Goal: Task Accomplishment & Management: Manage account settings

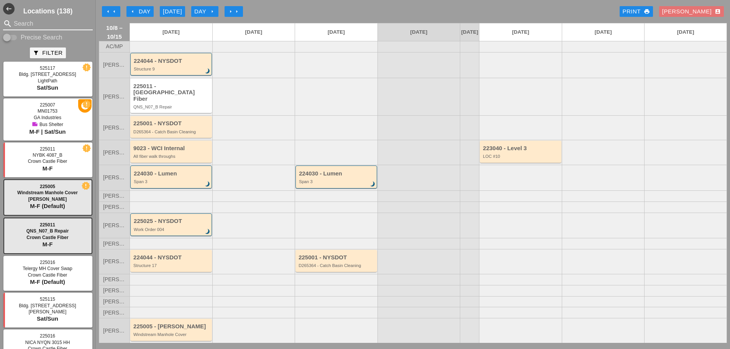
click at [47, 21] on input "Search" at bounding box center [48, 24] width 68 height 12
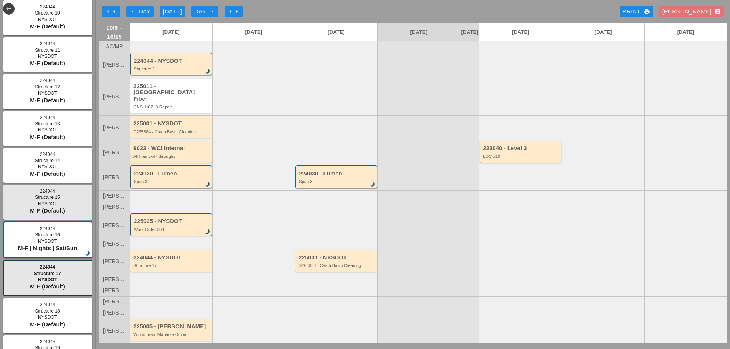
scroll to position [153, 0]
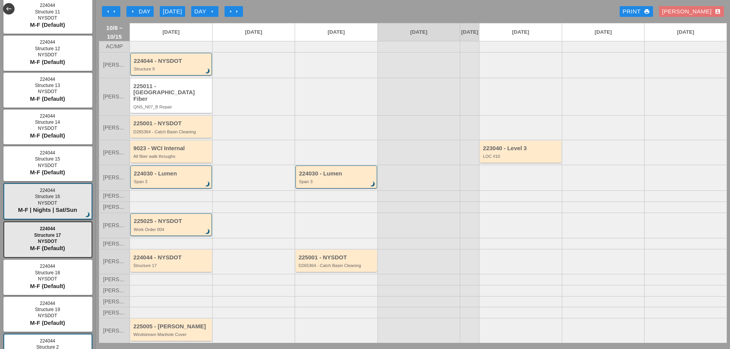
type input "structure"
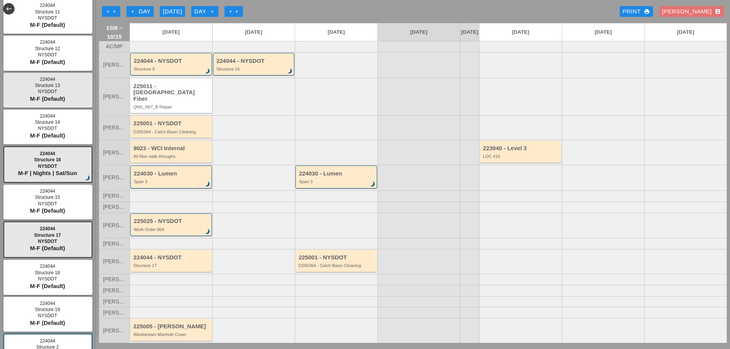
scroll to position [0, 0]
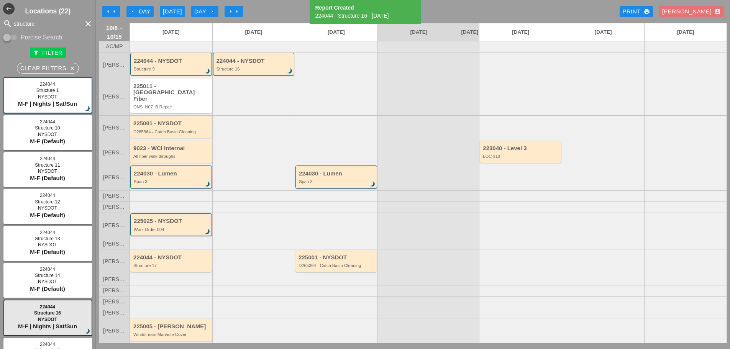
click at [81, 18] on div "search structure clear" at bounding box center [48, 24] width 90 height 12
click at [83, 21] on icon "clear" at bounding box center [87, 23] width 9 height 9
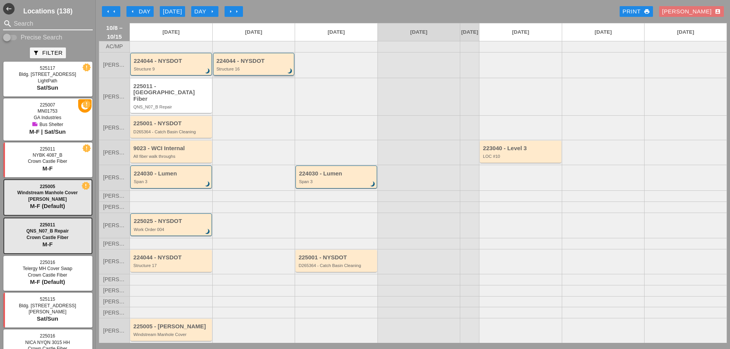
click at [277, 71] on div "Structure 16" at bounding box center [254, 69] width 76 height 5
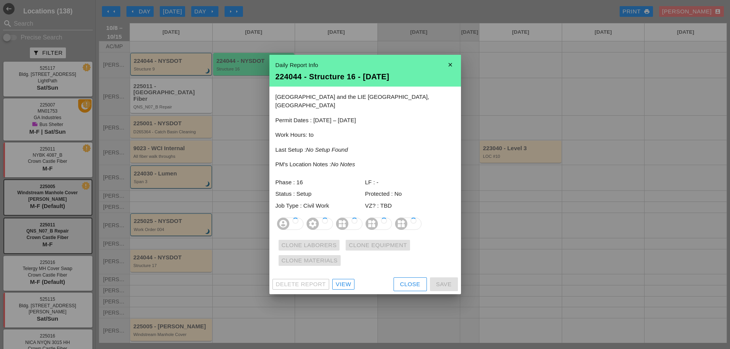
click at [412, 280] on div "Close" at bounding box center [410, 284] width 20 height 9
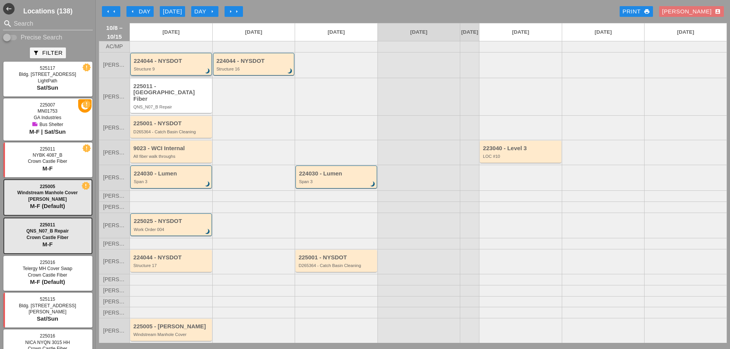
click at [167, 71] on div "Structure 9" at bounding box center [172, 69] width 76 height 5
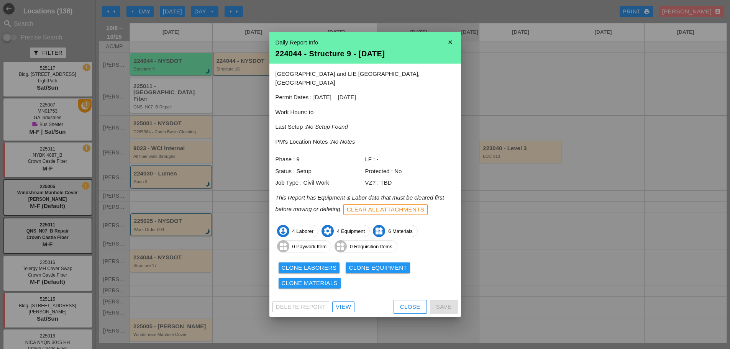
click at [317, 260] on div "Clone Laborers Clone Equipment Clone Materials" at bounding box center [364, 275] width 179 height 31
click at [319, 264] on div "Clone Laborers" at bounding box center [308, 267] width 55 height 9
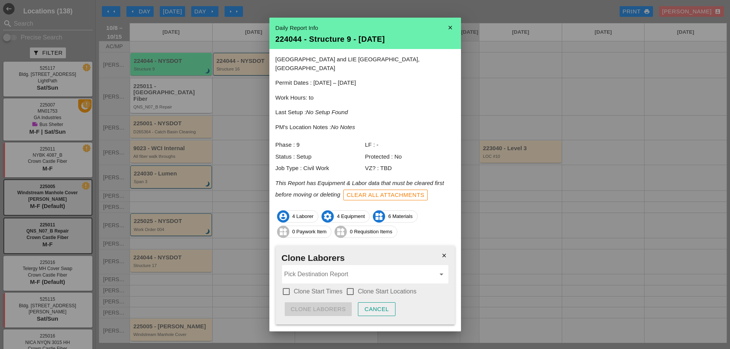
click at [321, 268] on input "Pick Destination Report" at bounding box center [359, 274] width 151 height 12
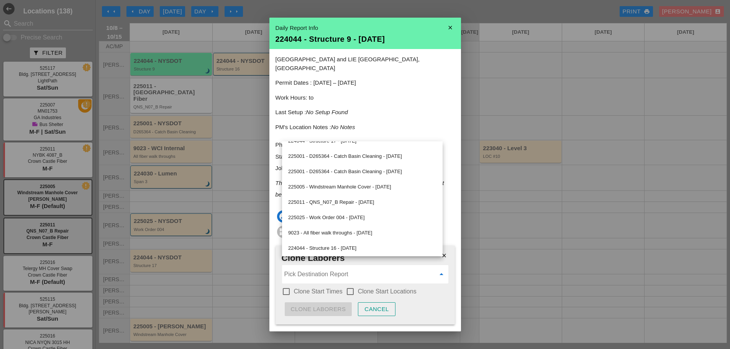
scroll to position [57, 0]
click at [344, 249] on div "224044 - Structure 16 - 10/09/2025" at bounding box center [362, 246] width 148 height 9
type input "224044 - Structure 16 - 10/09/2025"
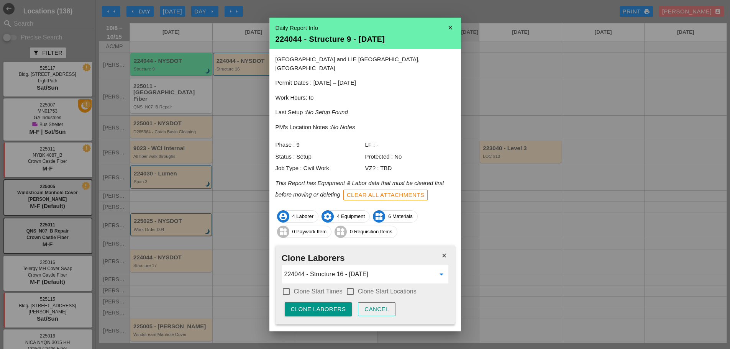
click at [318, 288] on label "Clone Start Times" at bounding box center [318, 292] width 49 height 8
checkbox input "true"
click at [357, 287] on div "check_box_outline_blank Clone Start Locations" at bounding box center [380, 291] width 71 height 9
click at [332, 305] on div "Clone Laborers" at bounding box center [318, 309] width 55 height 9
click at [332, 305] on div "Are you sure?" at bounding box center [315, 309] width 49 height 9
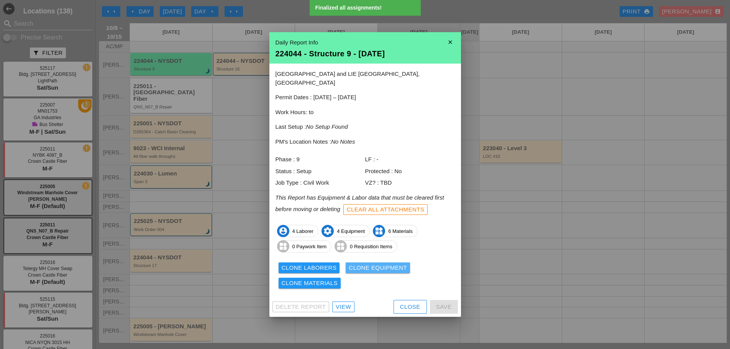
click at [362, 263] on div "Clone Equipment" at bounding box center [377, 267] width 58 height 9
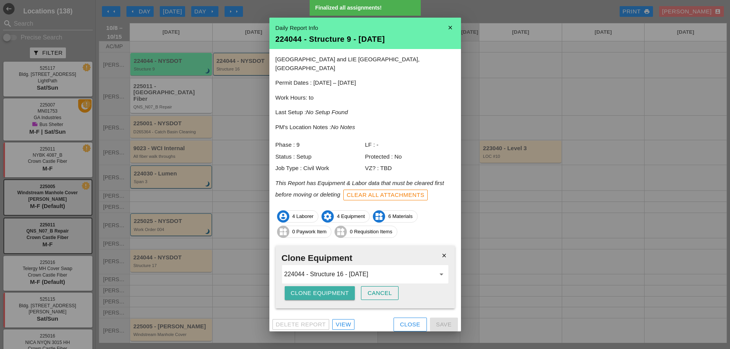
click at [315, 289] on div "Clone Equipment" at bounding box center [320, 293] width 58 height 9
click at [315, 289] on div "Are you sure?" at bounding box center [315, 293] width 49 height 9
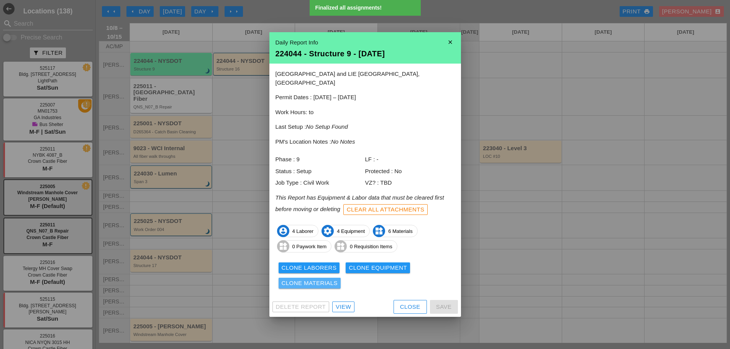
click at [312, 282] on div "Clone Materials" at bounding box center [309, 283] width 56 height 9
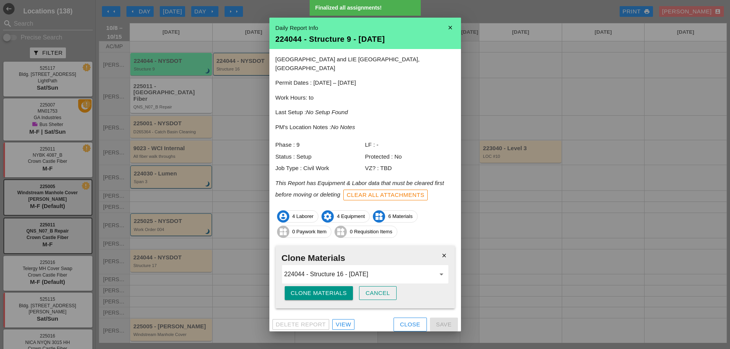
click at [312, 289] on div "Clone Materials" at bounding box center [319, 293] width 56 height 9
click at [312, 289] on div "Are you sure?" at bounding box center [315, 293] width 49 height 9
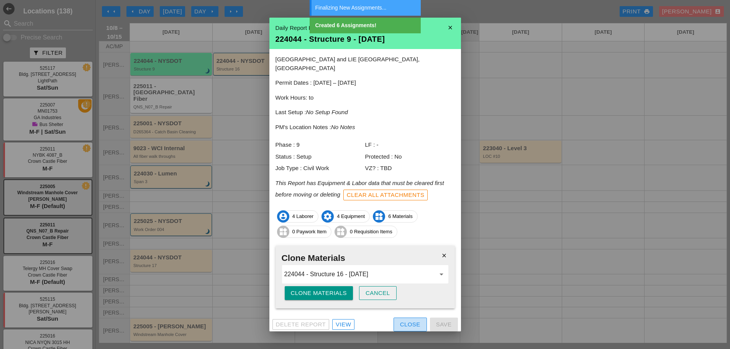
click at [414, 320] on div "Close" at bounding box center [410, 324] width 20 height 9
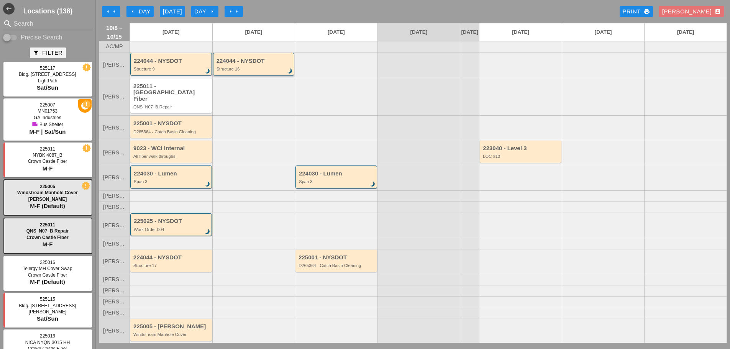
click at [240, 71] on div "Structure 16" at bounding box center [254, 69] width 76 height 5
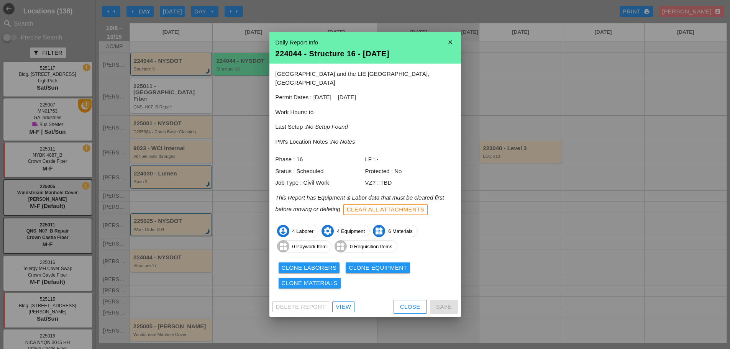
click at [234, 55] on div at bounding box center [365, 174] width 730 height 349
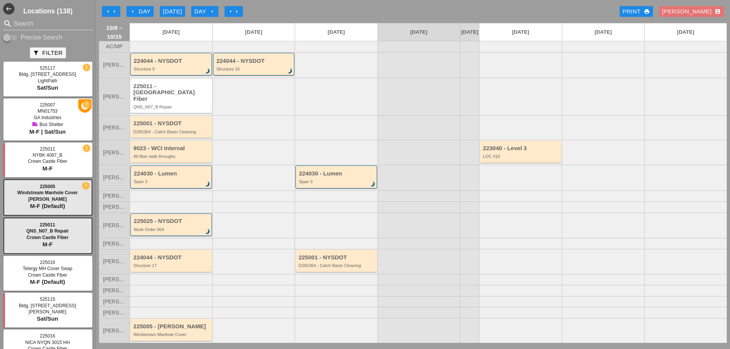
click at [138, 8] on div "arrow_left Day" at bounding box center [139, 11] width 21 height 9
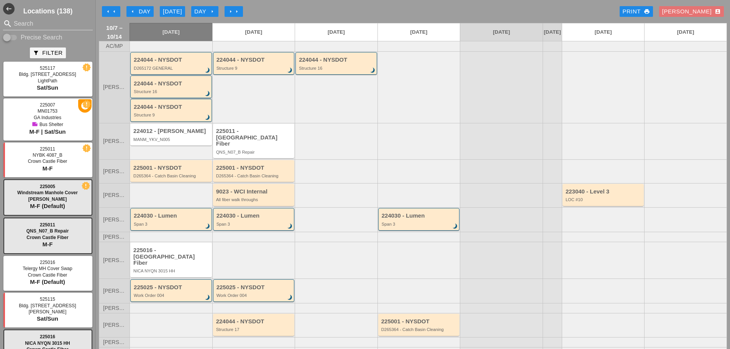
click at [172, 98] on div "224044 - NYSDOT Structure 16 brightness_3" at bounding box center [171, 86] width 82 height 23
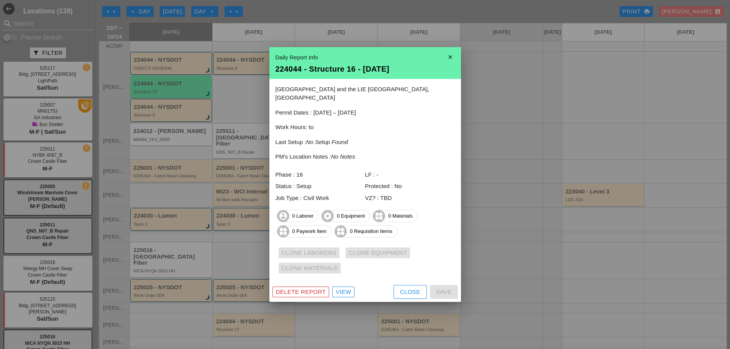
click at [411, 297] on div "Delete Report View Close Save" at bounding box center [364, 292] width 191 height 20
click at [403, 290] on div "Close" at bounding box center [410, 292] width 20 height 9
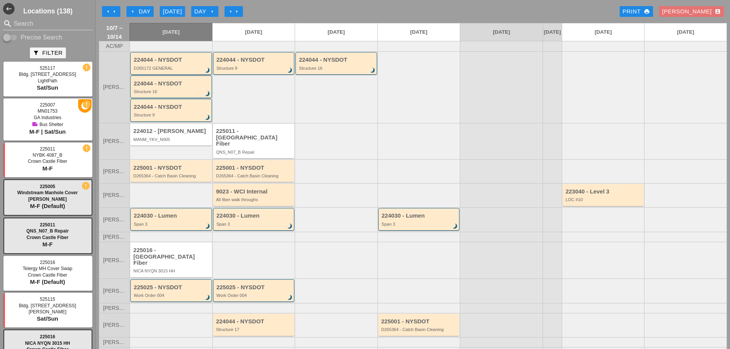
click at [187, 69] on div "224044 - NYSDOT D265172 GENERAL brightness_3" at bounding box center [172, 64] width 76 height 14
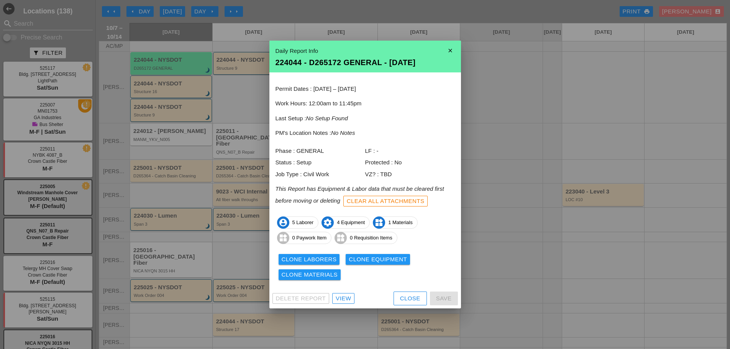
click at [397, 300] on button "Close" at bounding box center [409, 298] width 33 height 14
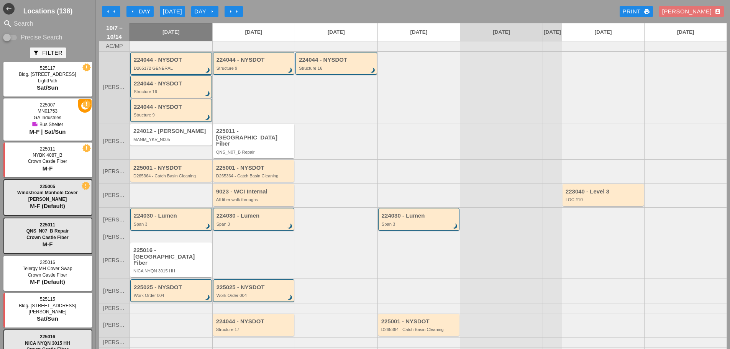
click at [182, 87] on div "224044 - NYSDOT" at bounding box center [172, 83] width 76 height 7
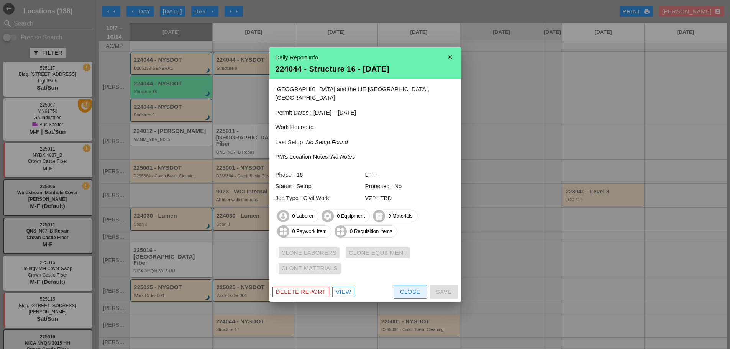
click at [420, 287] on button "Close" at bounding box center [409, 292] width 33 height 14
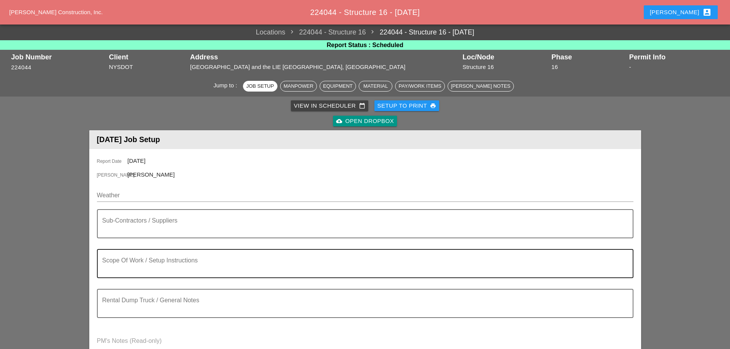
click at [137, 262] on textarea "Scope Of Work / Setup Instructions" at bounding box center [361, 268] width 519 height 18
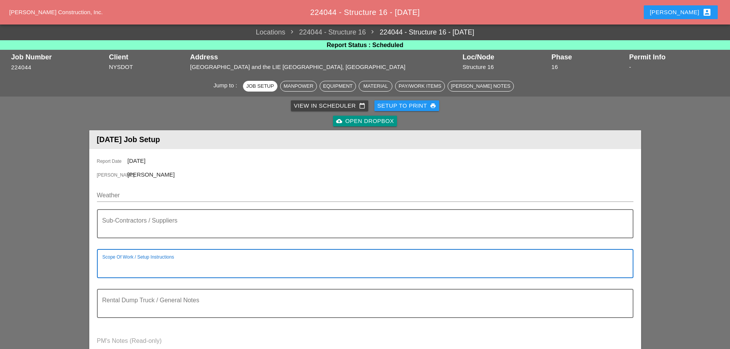
paste textarea "LOCATION: 16 NEW SIGN STRUCTURE NO.: N2854 EXISTING SIGN STRUCTURE NO.: N1524 P…"
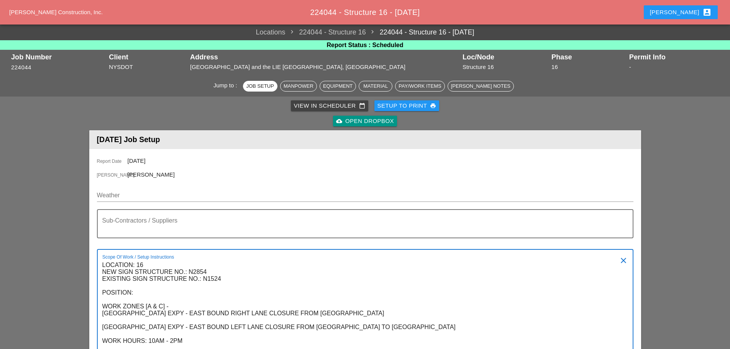
scroll to position [36, 0]
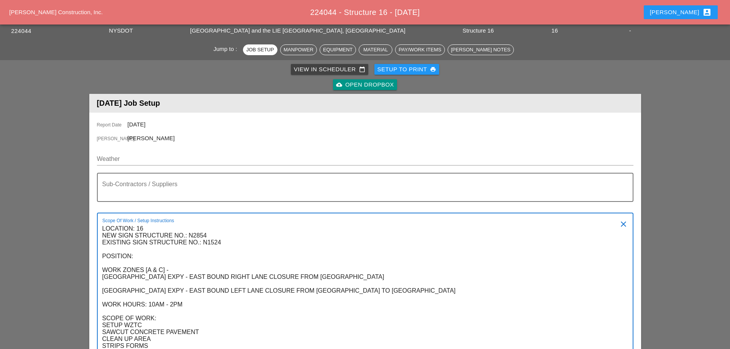
type textarea "LOCATION: 16 NEW SIGN STRUCTURE NO.: N2854 EXISTING SIGN STRUCTURE NO.: N1524 P…"
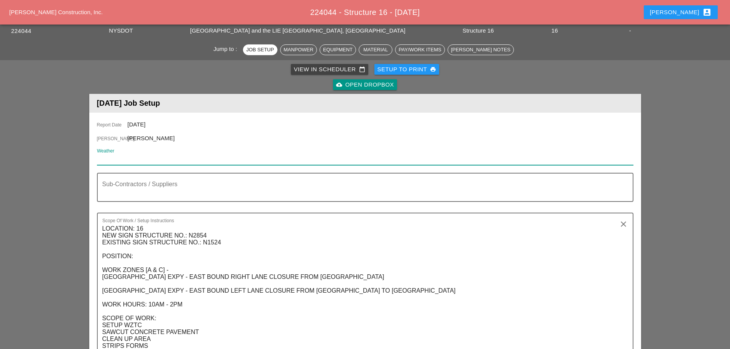
click at [126, 155] on input "Weather" at bounding box center [359, 159] width 525 height 12
paste input "Thu 09 Day 60° 1% N 12 mph A mainly sunny sky. High around 60F. Winds N at 10 t…"
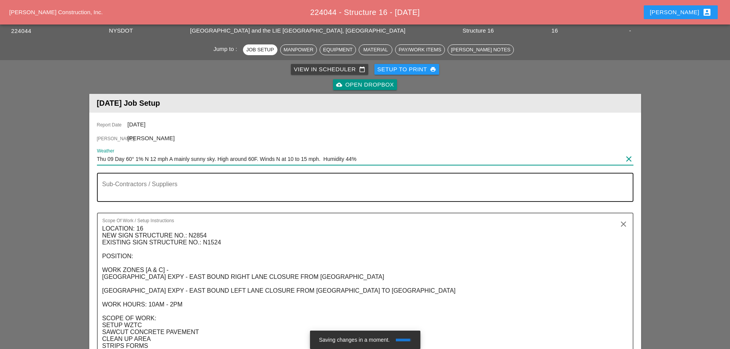
type input "Thu 09 Day 60° 1% N 12 mph A mainly sunny sky. High around 60F. Winds N at 10 t…"
click at [129, 184] on textarea "Sub-Contractors / Suppliers" at bounding box center [361, 192] width 519 height 18
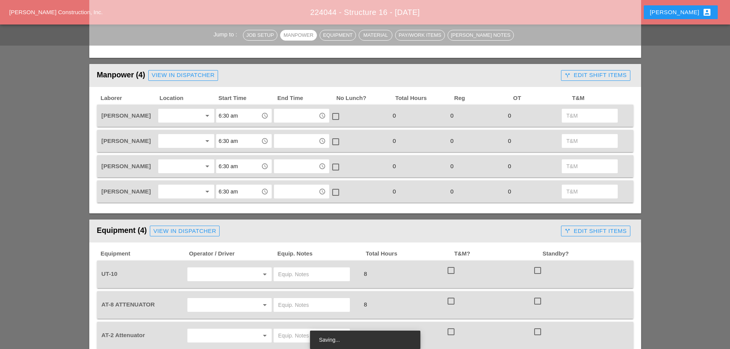
scroll to position [419, 0]
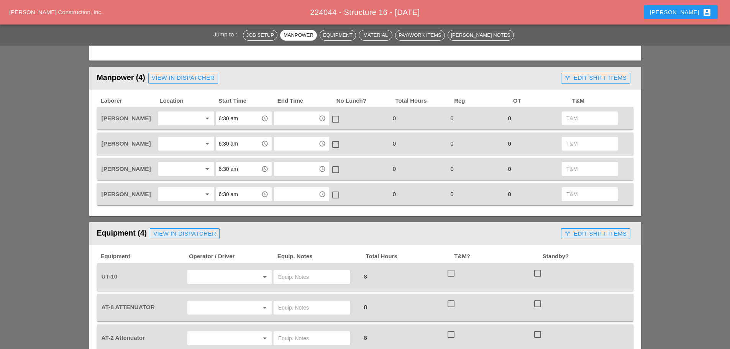
type textarea "[NONE]"
click at [213, 309] on input "text" at bounding box center [219, 307] width 58 height 12
click at [199, 291] on div "[PERSON_NAME]" at bounding box center [229, 291] width 72 height 9
click at [207, 311] on input "Fernando De Souza" at bounding box center [219, 307] width 58 height 12
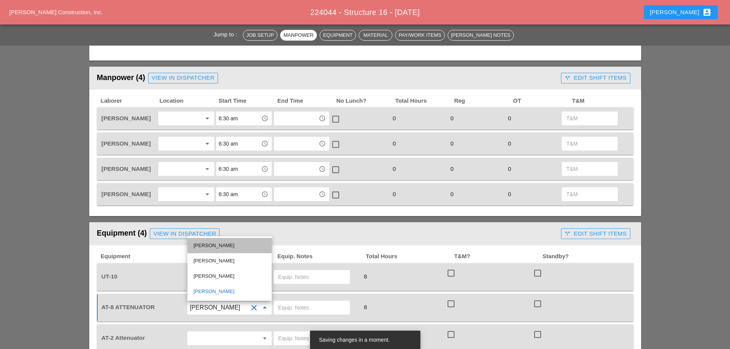
click at [216, 247] on div "Alberto Barajas Flores" at bounding box center [229, 245] width 72 height 9
type input "Alberto Barajas Flores"
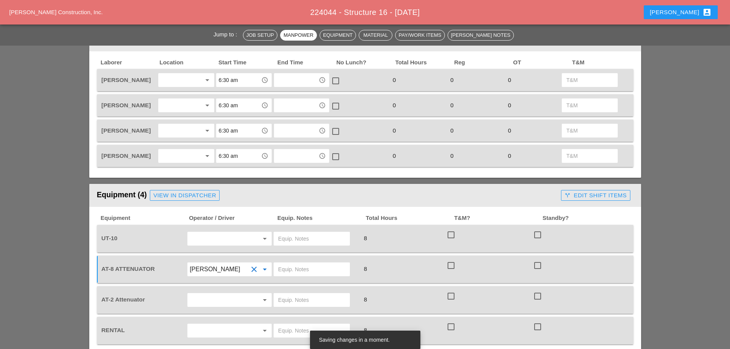
scroll to position [496, 0]
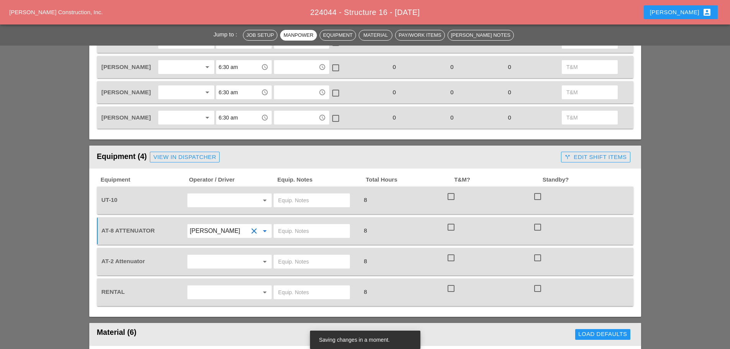
click at [204, 266] on input "text" at bounding box center [219, 261] width 58 height 12
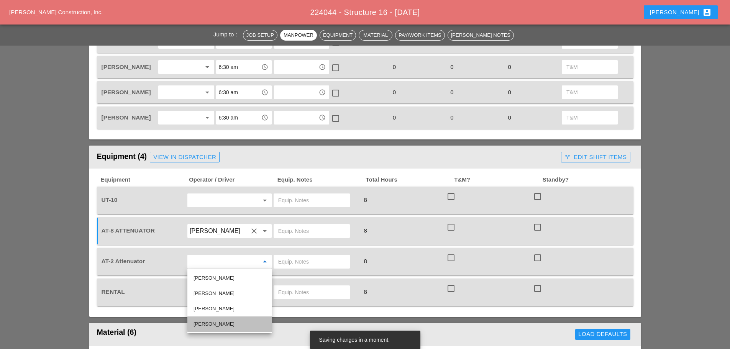
click at [211, 325] on div "Fernando De Souza" at bounding box center [229, 323] width 72 height 9
type input "Fernando De Souza"
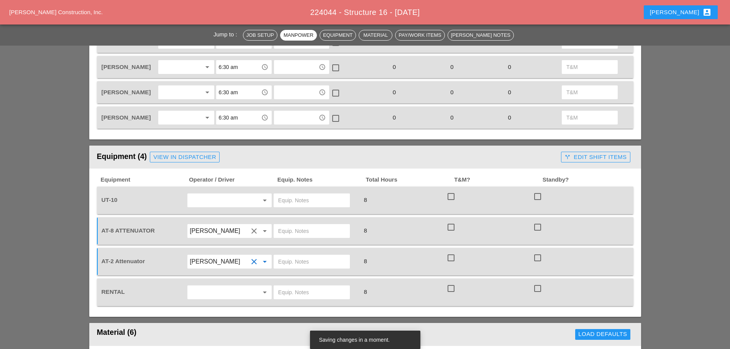
click at [239, 203] on input "text" at bounding box center [219, 200] width 58 height 12
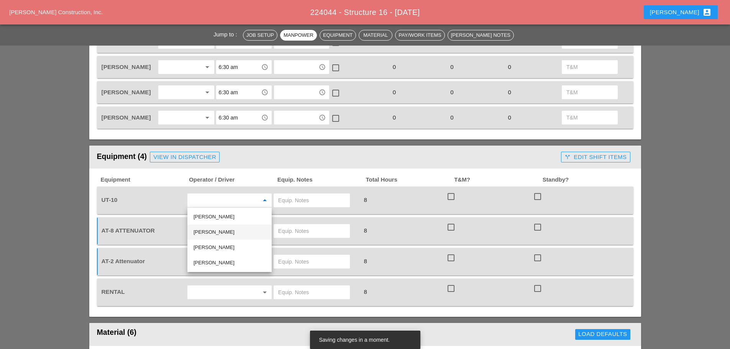
click at [199, 234] on div "Guido Padilla" at bounding box center [229, 231] width 72 height 9
type input "Guido Padilla"
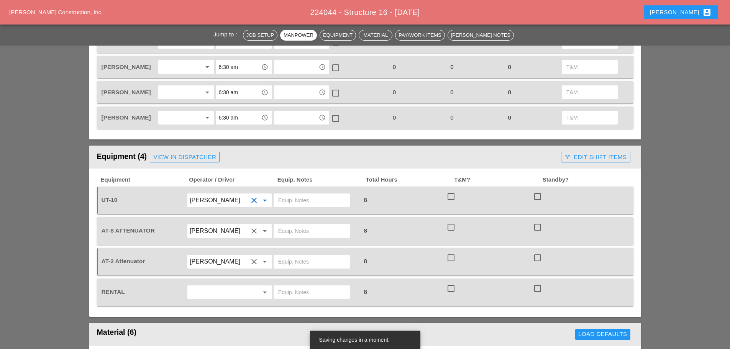
click at [699, 13] on div "Seth account_box" at bounding box center [681, 12] width 62 height 9
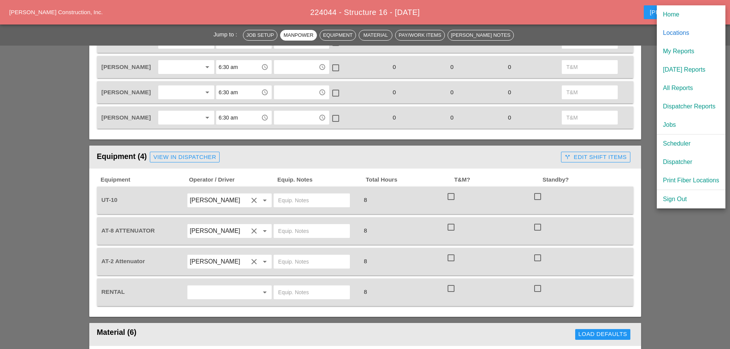
click at [191, 68] on div at bounding box center [180, 67] width 41 height 12
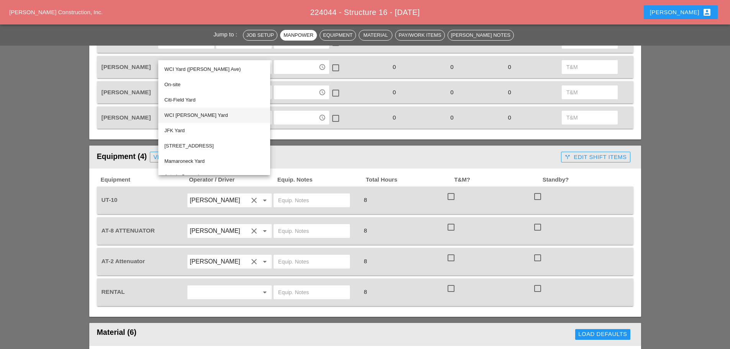
click at [194, 116] on div "WCI Bruckner Yard" at bounding box center [214, 115] width 100 height 9
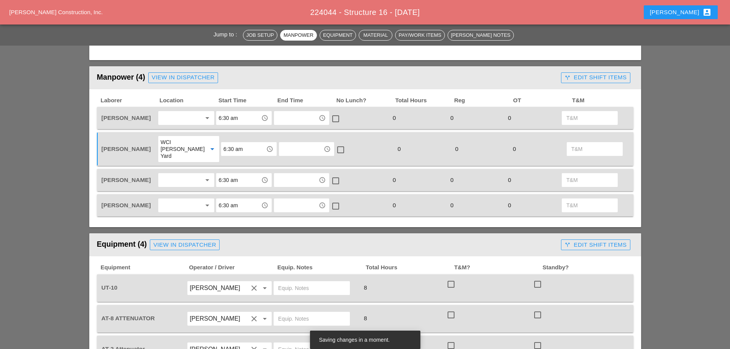
scroll to position [419, 0]
click at [190, 200] on div at bounding box center [180, 206] width 41 height 12
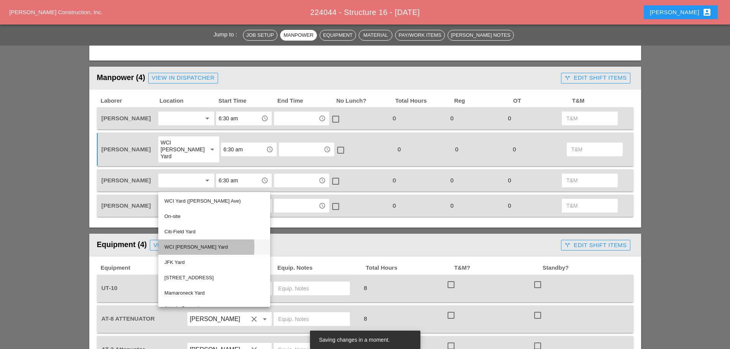
click at [199, 245] on div "WCI Bruckner Yard" at bounding box center [214, 246] width 100 height 9
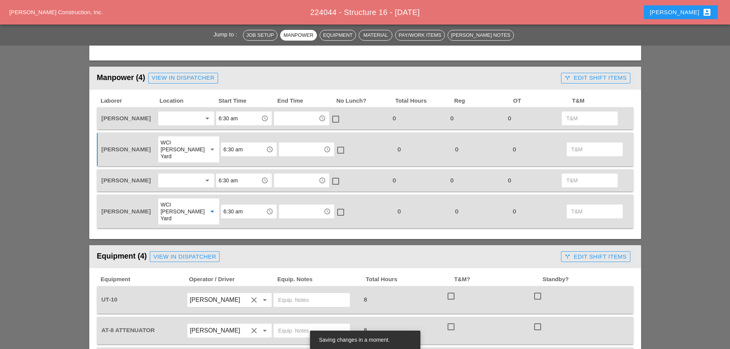
click at [183, 175] on div at bounding box center [180, 180] width 41 height 12
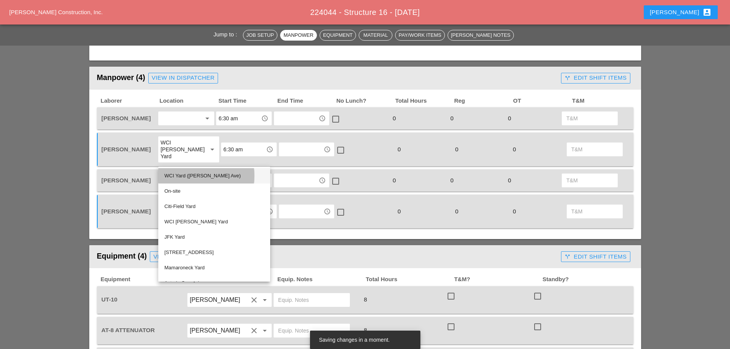
click at [182, 176] on div "WCI Yard (Provost Ave)" at bounding box center [214, 175] width 100 height 9
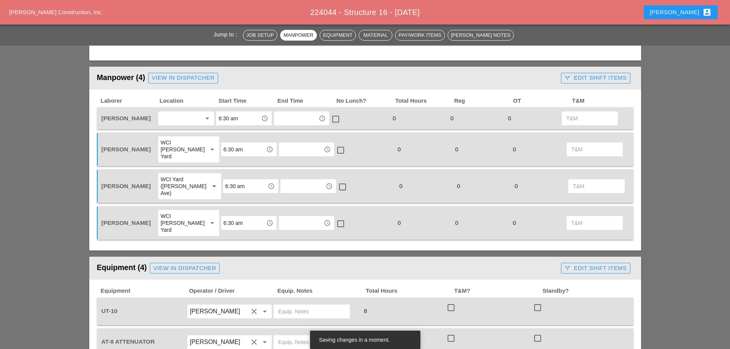
click at [173, 121] on div at bounding box center [180, 118] width 41 height 12
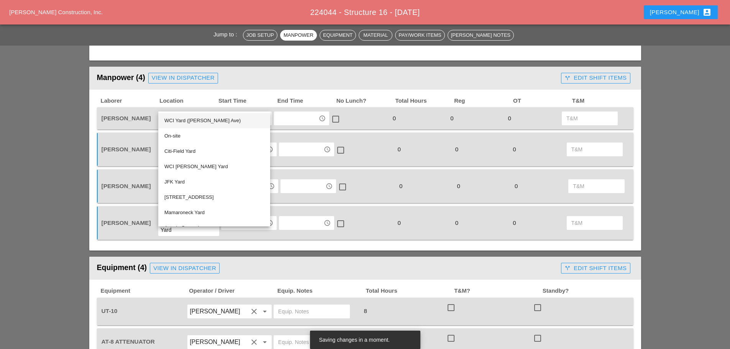
click at [174, 115] on div "WCI Yard (Provost Ave)" at bounding box center [214, 120] width 100 height 15
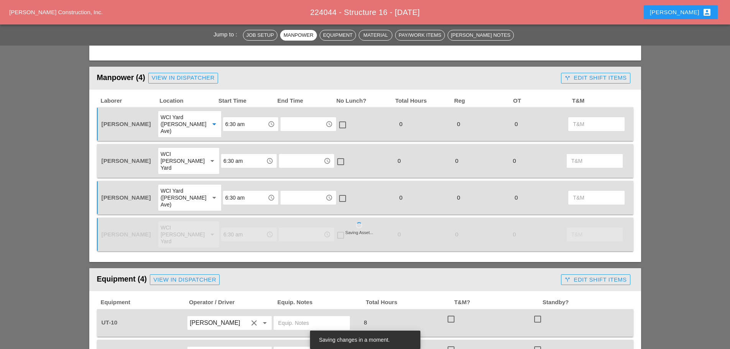
click at [180, 124] on div "WCI Yard (Provost Ave)" at bounding box center [181, 124] width 43 height 21
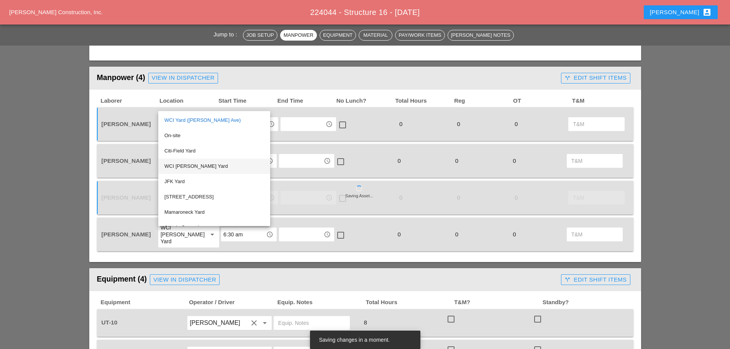
click at [190, 169] on div "WCI Bruckner Yard" at bounding box center [214, 166] width 100 height 9
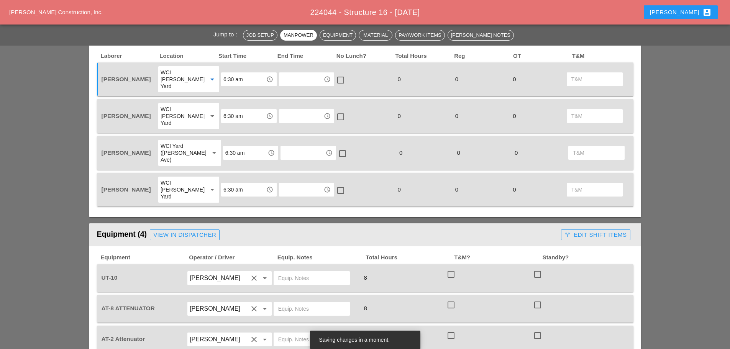
scroll to position [534, 0]
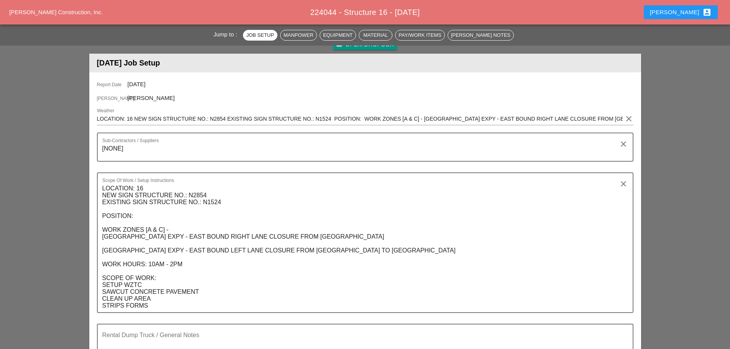
scroll to position [115, 0]
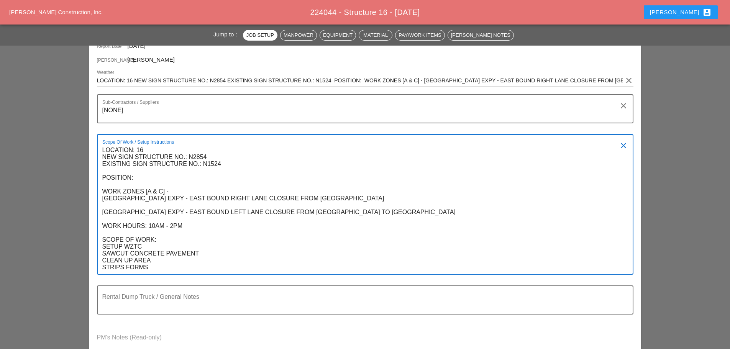
drag, startPoint x: 153, startPoint y: 271, endPoint x: 97, endPoint y: 145, distance: 137.7
click at [97, 145] on div "Scope Of Work / Setup Instructions LOCATION: 16 NEW SIGN STRUCTURE NO.: N2854 E…" at bounding box center [365, 204] width 536 height 141
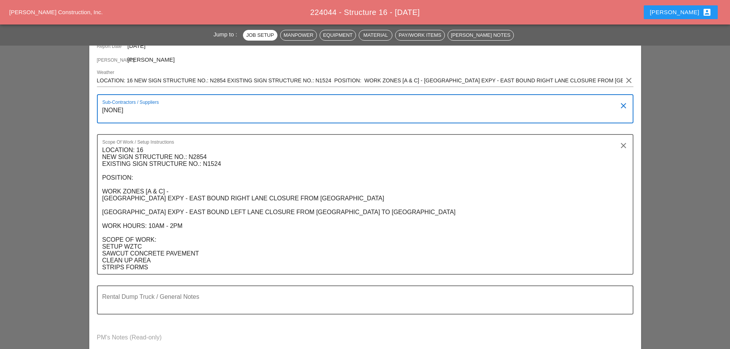
click at [126, 112] on textarea "[NONE]" at bounding box center [361, 113] width 519 height 18
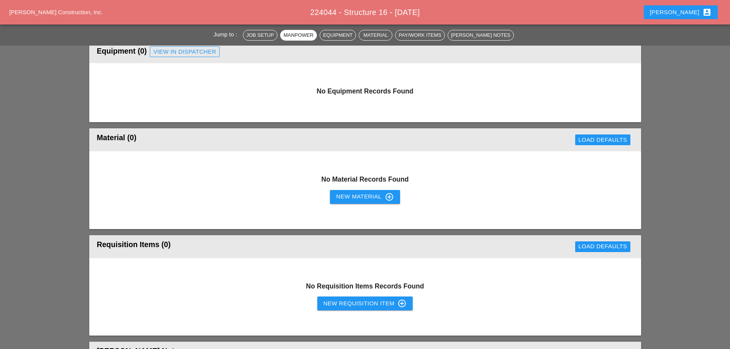
scroll to position [536, 0]
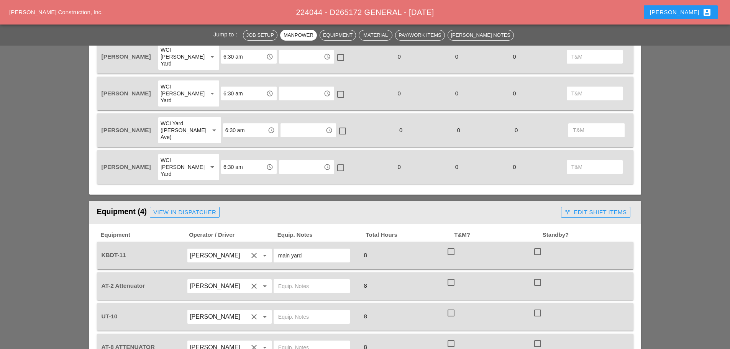
scroll to position [345, 0]
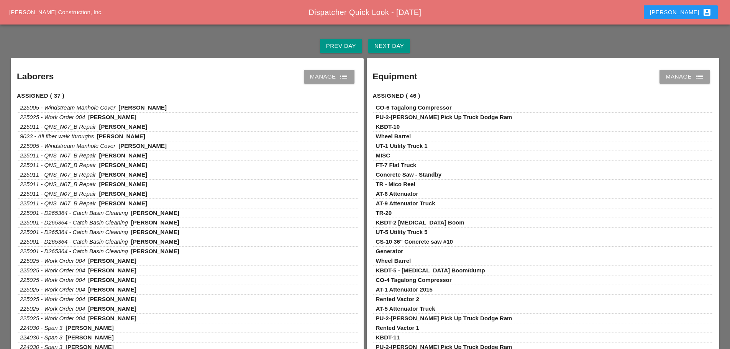
click at [389, 42] on div "Next Day" at bounding box center [388, 46] width 29 height 9
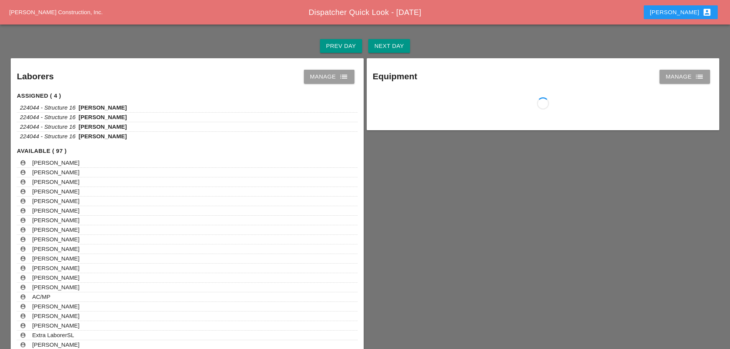
click at [332, 74] on div "Manage list" at bounding box center [329, 76] width 38 height 9
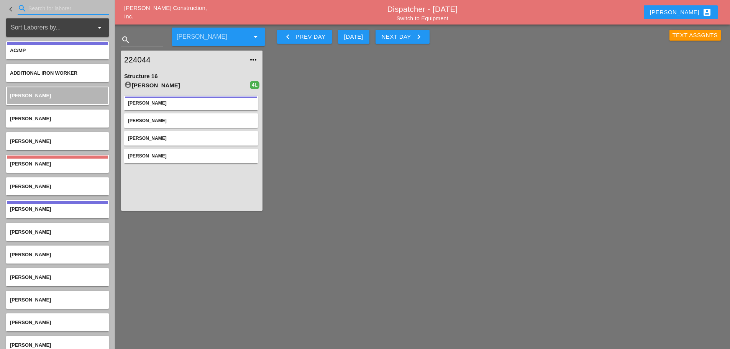
click at [36, 4] on input "Search for laborer" at bounding box center [63, 8] width 70 height 12
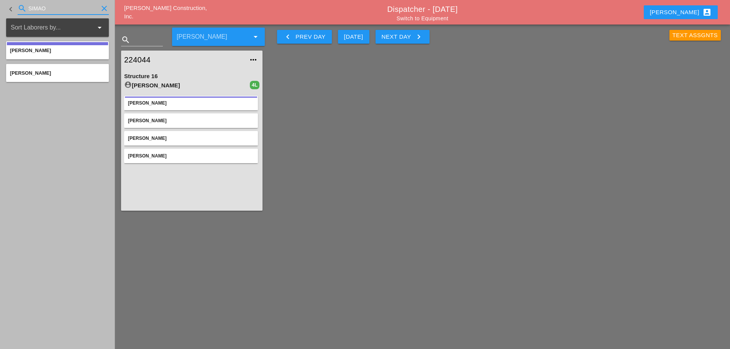
type input "SIMAO"
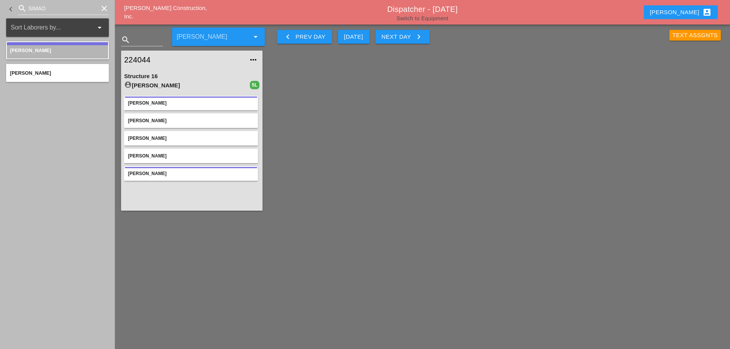
click at [411, 15] on link "Switch to Equipment" at bounding box center [422, 18] width 52 height 6
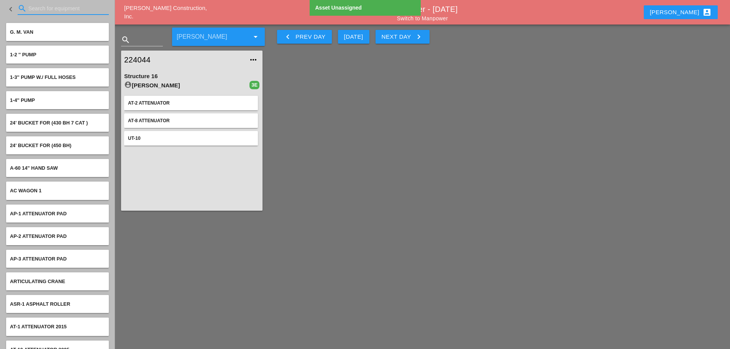
click at [42, 7] on input "Search for equipment" at bounding box center [63, 8] width 70 height 12
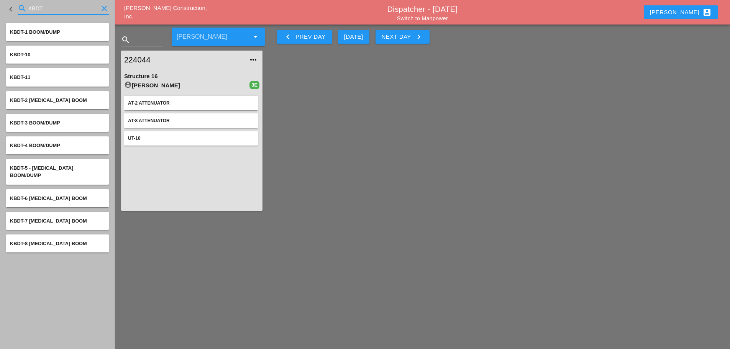
type input "KBDT"
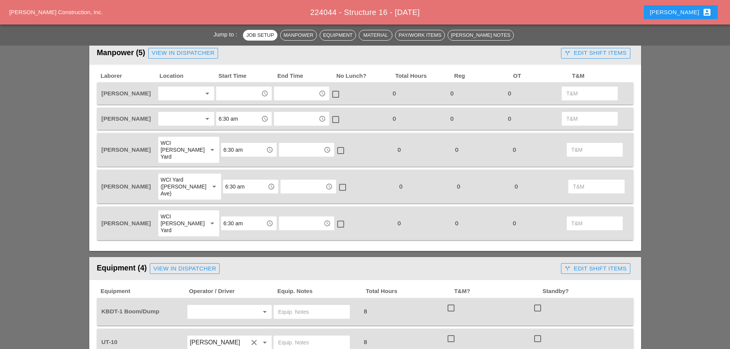
scroll to position [460, 0]
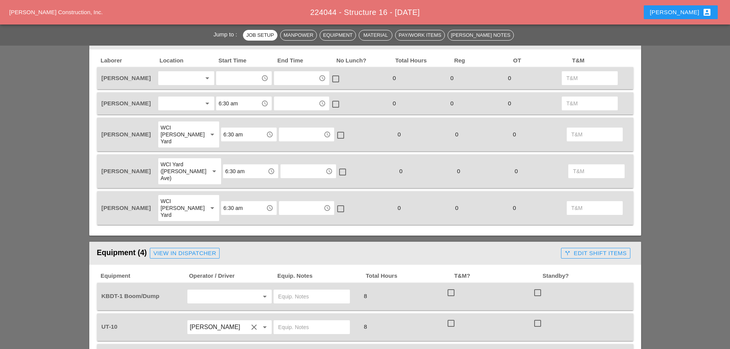
click at [173, 77] on div at bounding box center [180, 78] width 41 height 12
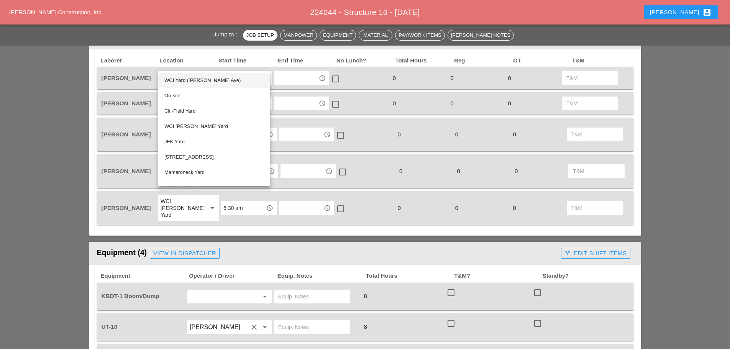
click at [170, 81] on div "WCI Yard ([PERSON_NAME] Ave)" at bounding box center [214, 80] width 100 height 9
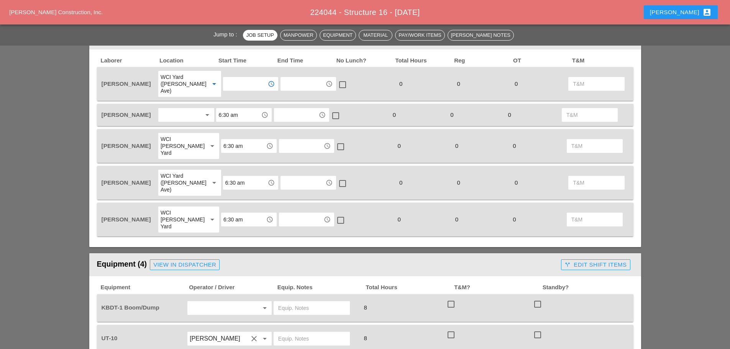
click at [237, 80] on input "text" at bounding box center [245, 84] width 40 height 12
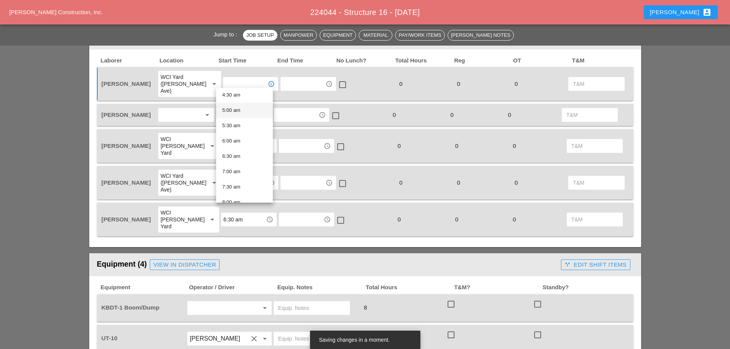
scroll to position [153, 0]
click at [234, 142] on div "6:30 am" at bounding box center [244, 142] width 44 height 9
type input "6:30 am"
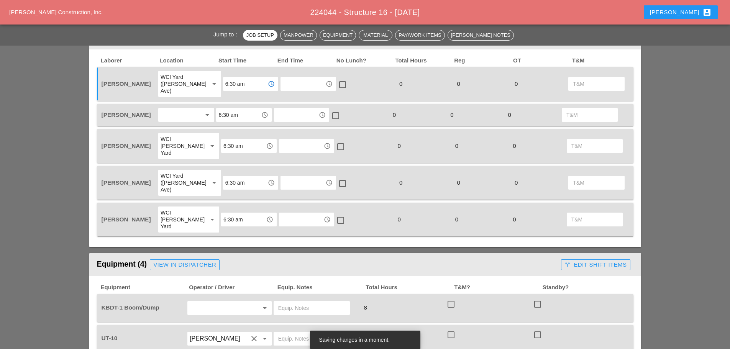
click at [198, 109] on div at bounding box center [180, 115] width 41 height 12
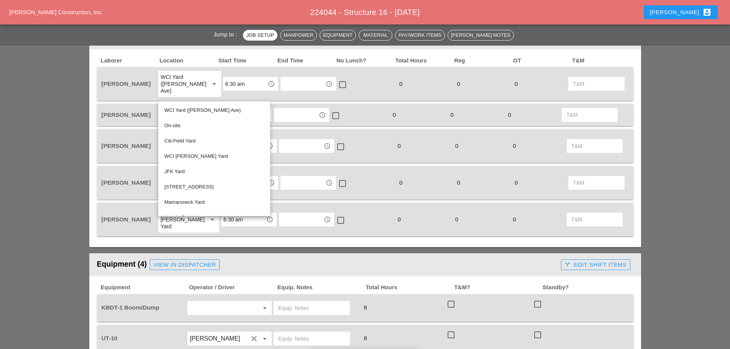
click at [128, 111] on span "[PERSON_NAME]" at bounding box center [125, 114] width 49 height 7
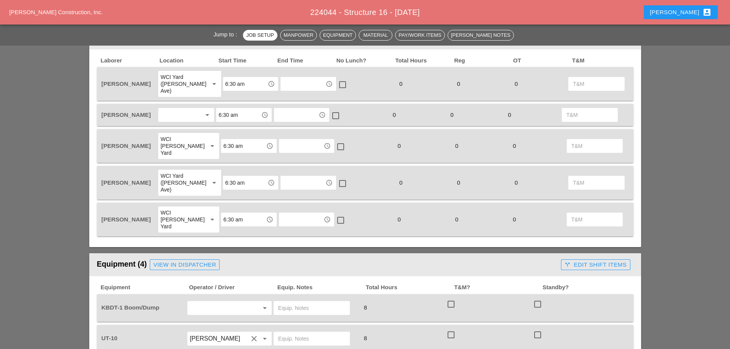
click at [170, 112] on div at bounding box center [180, 115] width 41 height 12
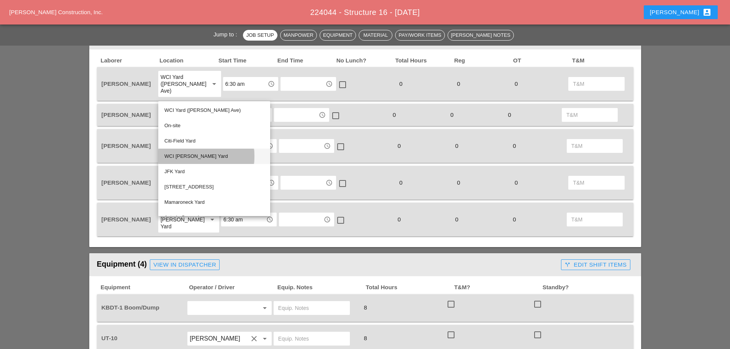
click at [182, 153] on div "WCI Bruckner Yard" at bounding box center [214, 156] width 100 height 9
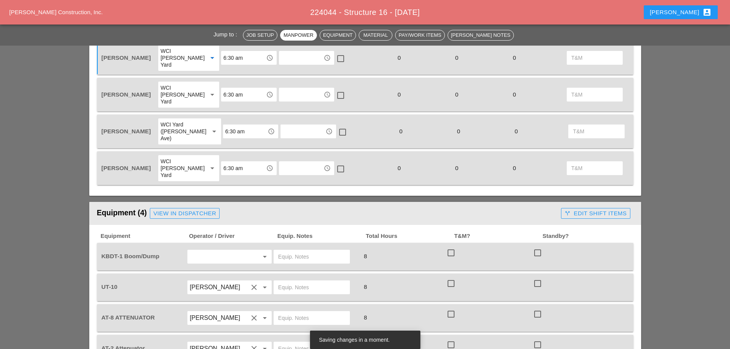
scroll to position [536, 0]
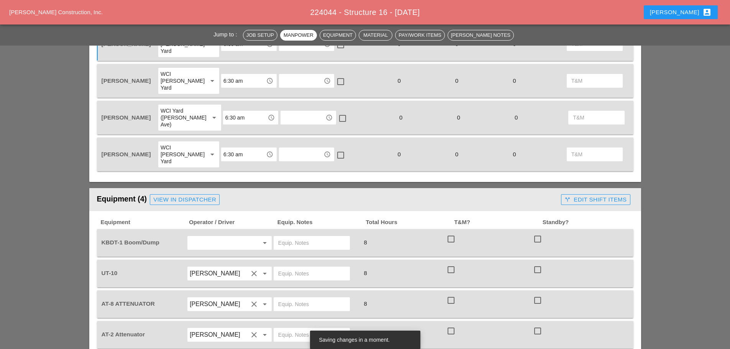
click at [201, 237] on input "text" at bounding box center [219, 243] width 58 height 12
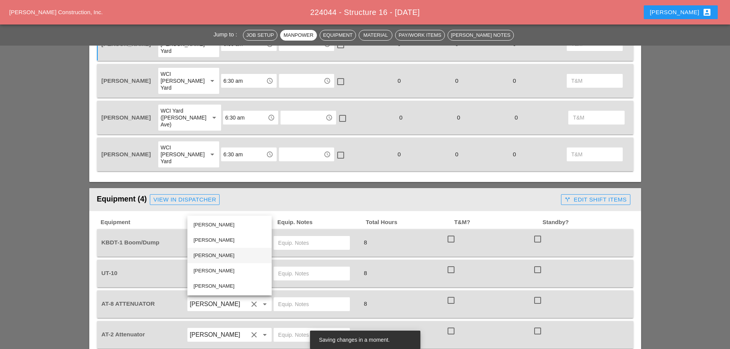
click at [211, 253] on div "Simao Pinheiro" at bounding box center [229, 255] width 72 height 9
type input "Simao Pinheiro"
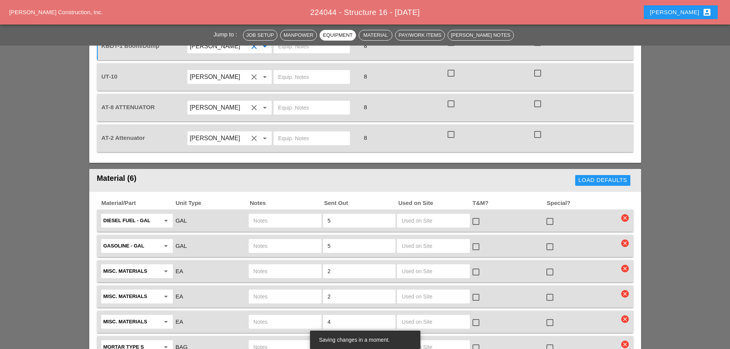
scroll to position [804, 0]
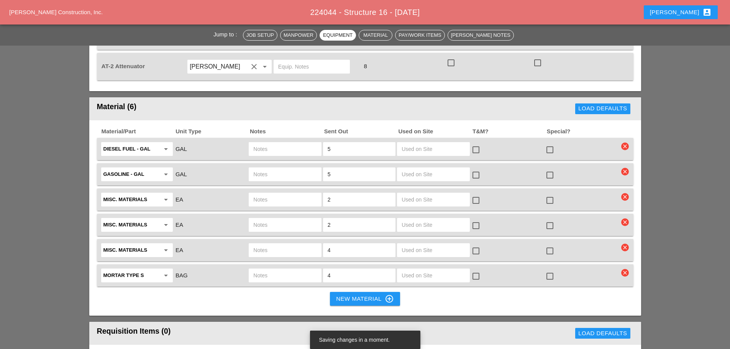
click at [625, 193] on icon "clear" at bounding box center [625, 197] width 8 height 8
click at [620, 147] on div "Are you Sure?" at bounding box center [624, 145] width 49 height 9
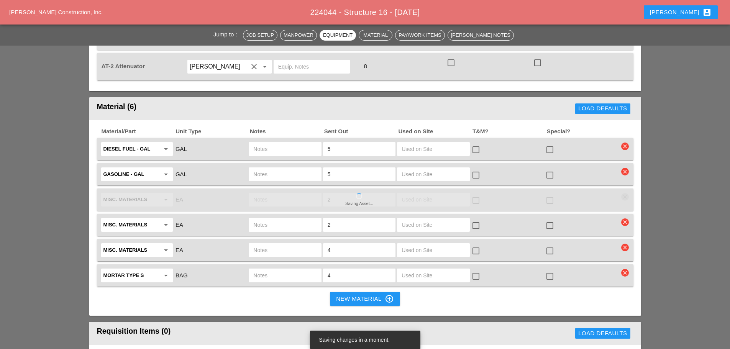
click at [626, 244] on icon "clear" at bounding box center [625, 248] width 8 height 8
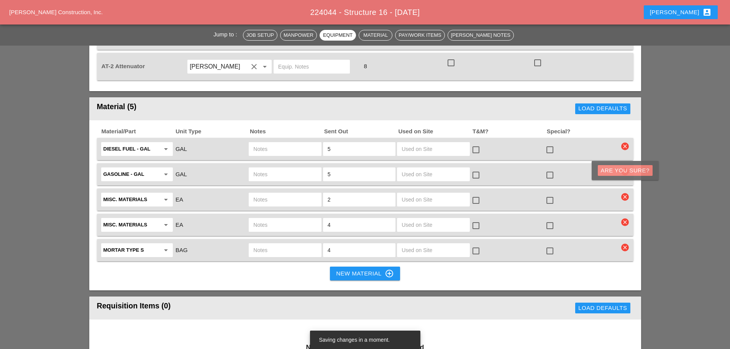
click at [622, 168] on div "Are you Sure?" at bounding box center [624, 170] width 49 height 9
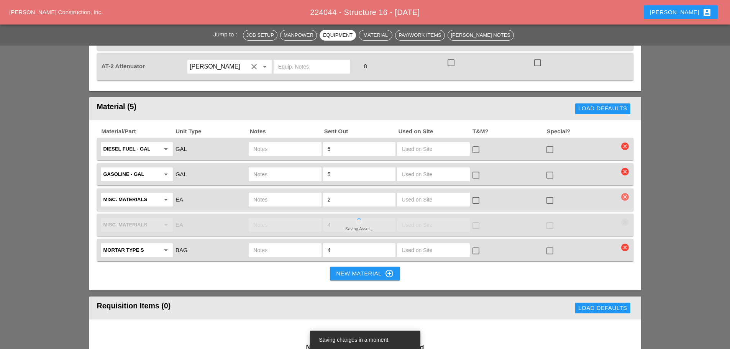
click at [623, 193] on icon "clear" at bounding box center [625, 197] width 8 height 8
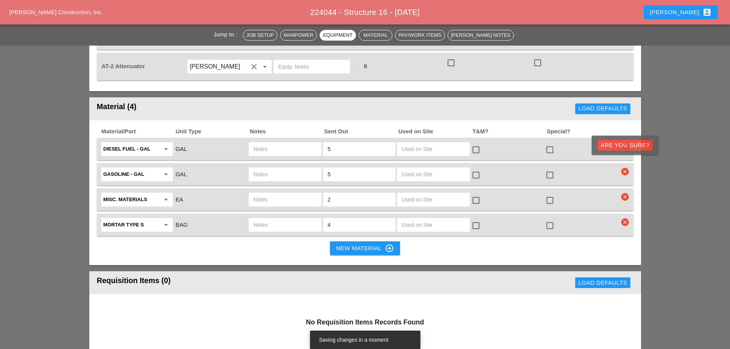
click at [602, 147] on div "Are you Sure?" at bounding box center [624, 145] width 49 height 9
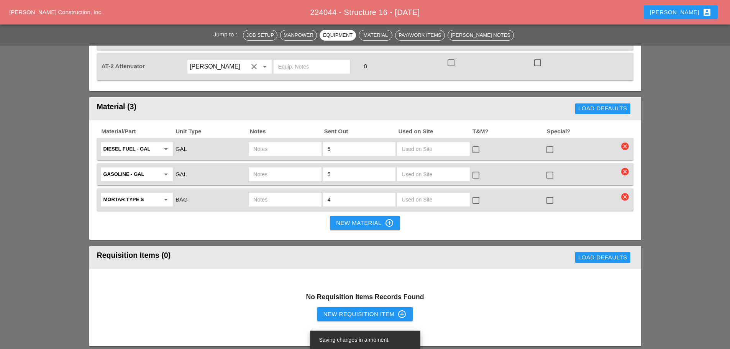
click at [623, 188] on div "Material/Part Unit Type Notes Sent Out Used on Site T&M? Special? Diesel Fuel -…" at bounding box center [364, 180] width 551 height 120
click at [623, 193] on icon "clear" at bounding box center [625, 197] width 8 height 8
click at [618, 144] on div "Are you Sure?" at bounding box center [624, 145] width 49 height 9
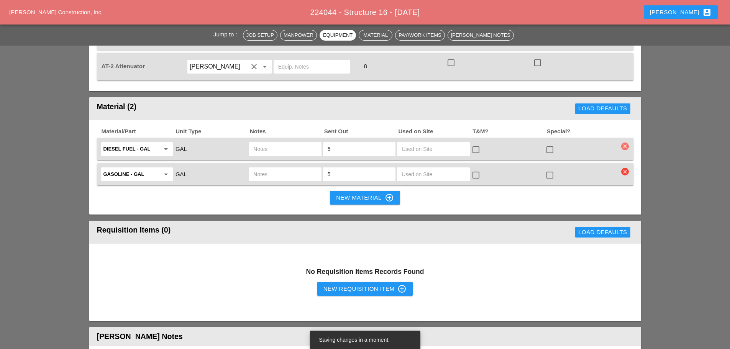
click at [626, 142] on icon "clear" at bounding box center [625, 146] width 8 height 8
click at [604, 98] on div "Are you Sure?" at bounding box center [624, 94] width 49 height 9
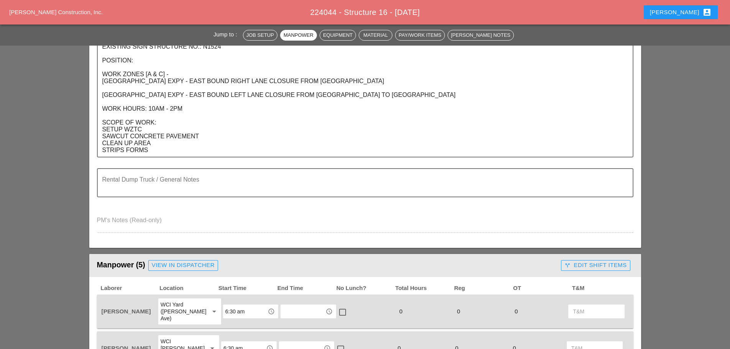
scroll to position [230, 0]
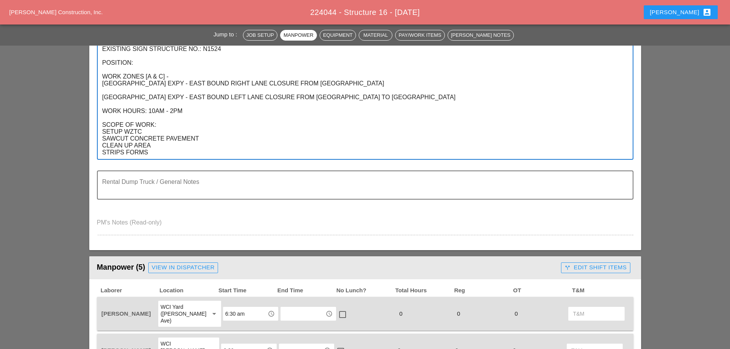
drag, startPoint x: 149, startPoint y: 153, endPoint x: 101, endPoint y: 139, distance: 49.2
click at [101, 139] on div "Scope Of Work / Setup Instructions LOCATION: 16 NEW SIGN STRUCTURE NO.: N2854 E…" at bounding box center [365, 89] width 536 height 141
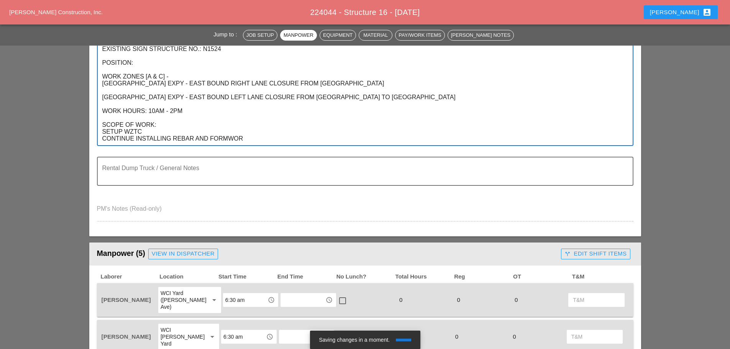
type textarea "LOCATION: 16 NEW SIGN STRUCTURE NO.: N2854 EXISTING SIGN STRUCTURE NO.: N1524 P…"
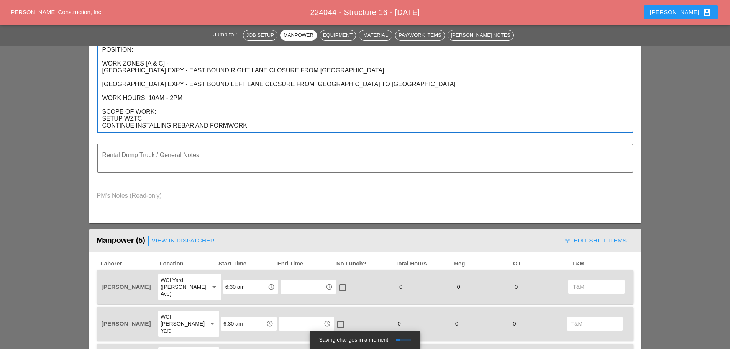
scroll to position [115, 0]
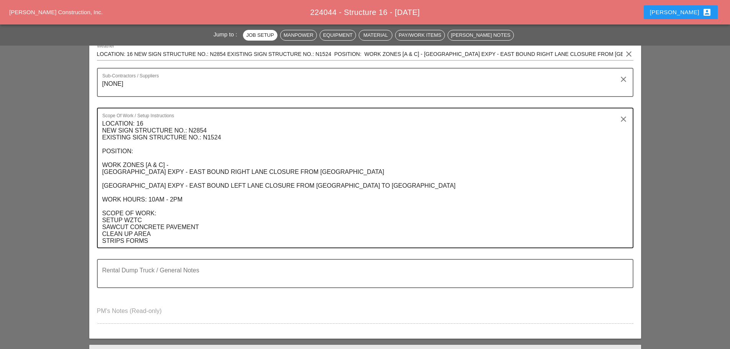
scroll to position [191, 0]
